Goal: Task Accomplishment & Management: Manage account settings

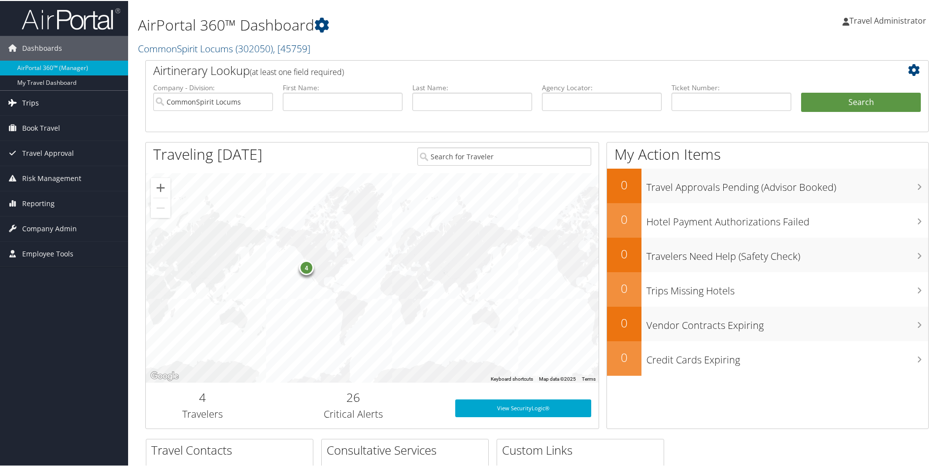
click at [38, 104] on link "Trips" at bounding box center [64, 102] width 128 height 25
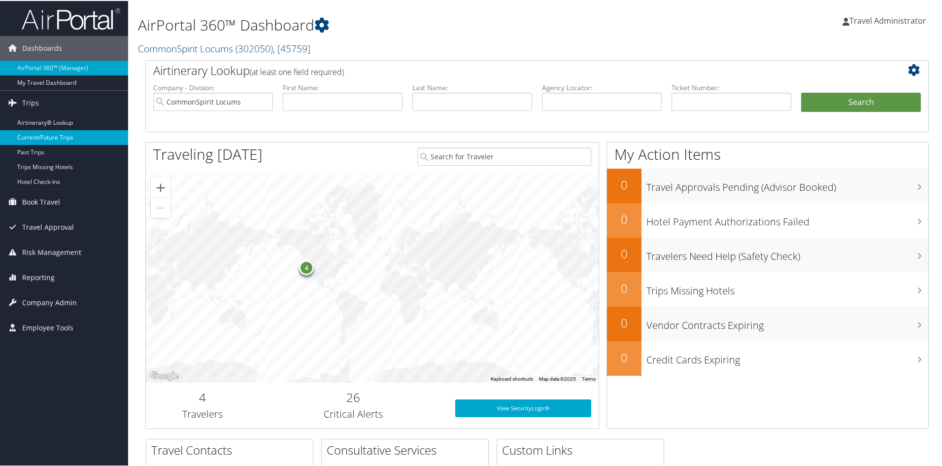
click at [56, 135] on link "Current/Future Trips" at bounding box center [64, 136] width 128 height 15
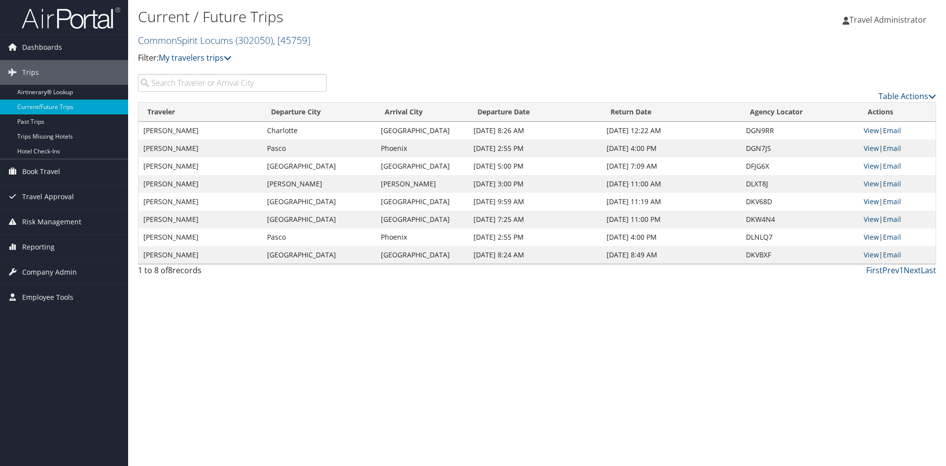
click at [873, 238] on link "View" at bounding box center [871, 236] width 15 height 9
click at [35, 175] on span "Book Travel" at bounding box center [41, 171] width 38 height 25
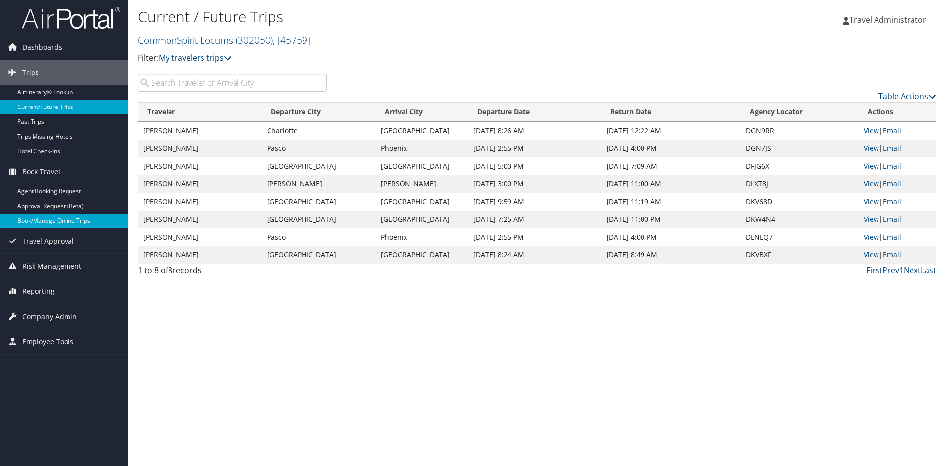
click at [50, 224] on link "Book/Manage Online Trips" at bounding box center [64, 220] width 128 height 15
